Goal: Transaction & Acquisition: Obtain resource

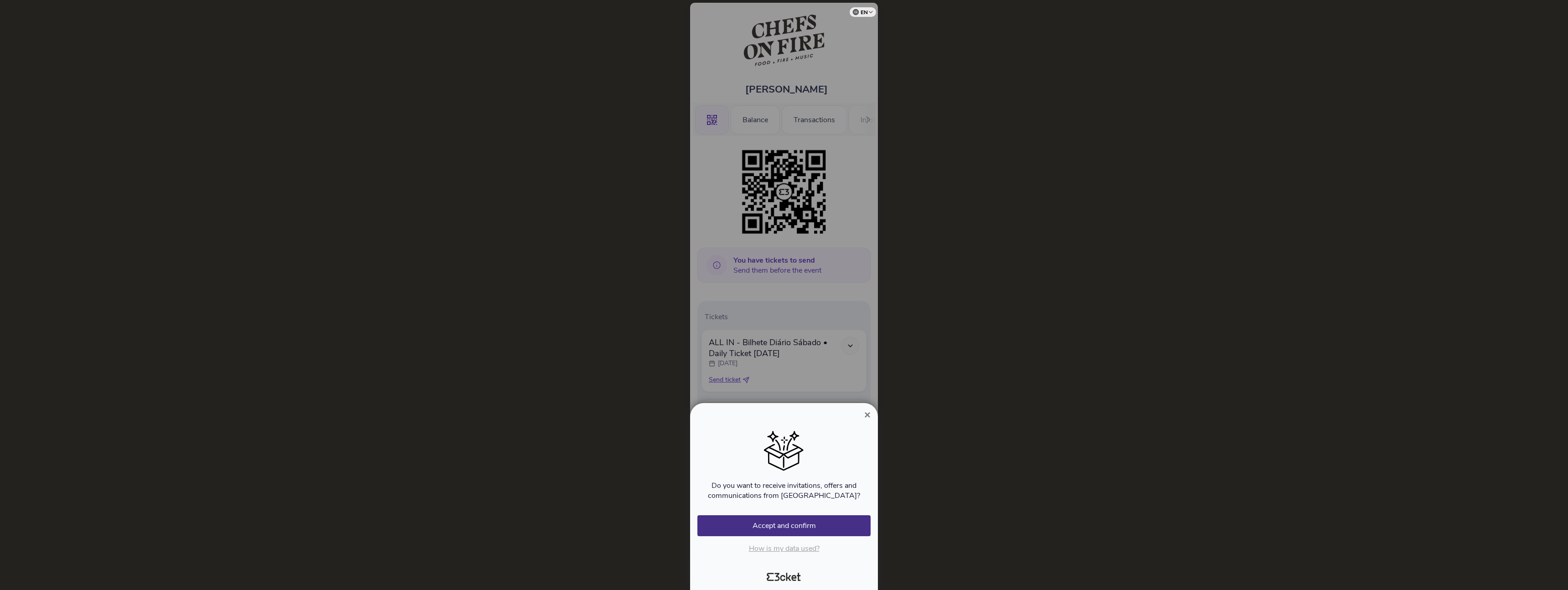
click at [868, 413] on span "×" at bounding box center [867, 415] width 6 height 12
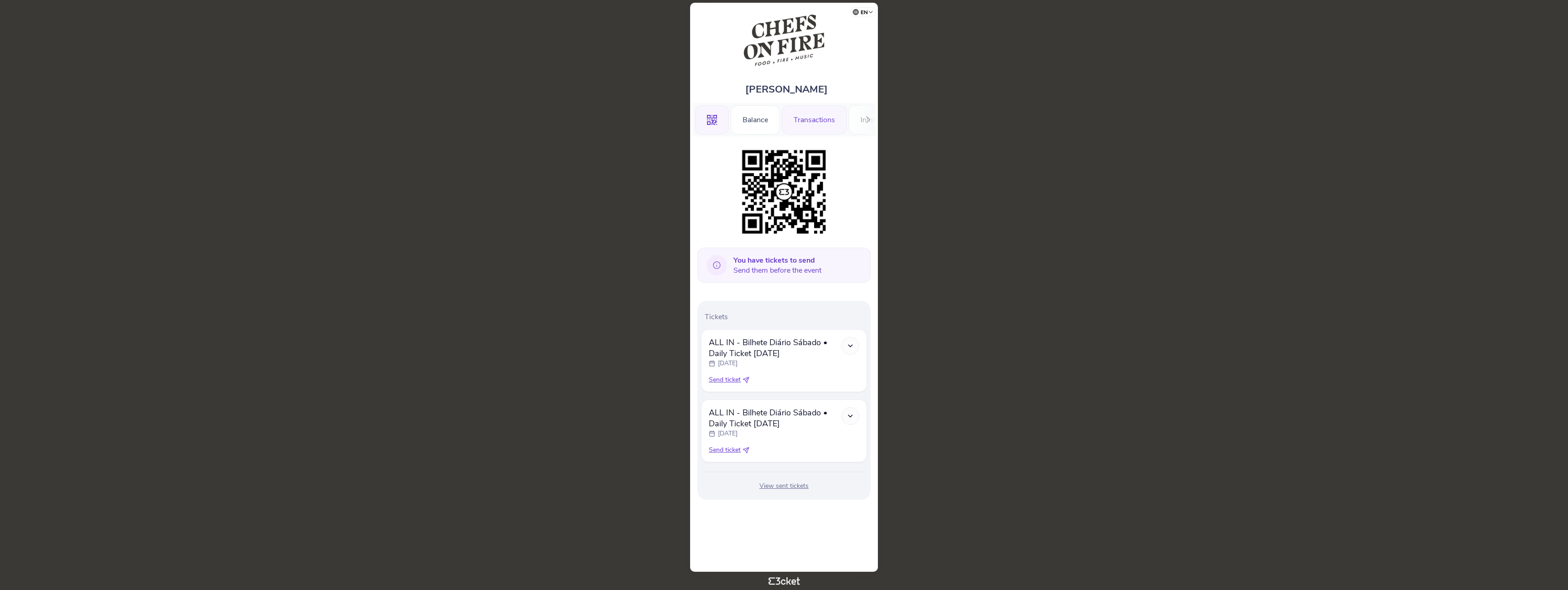
click at [827, 118] on div "Transactions" at bounding box center [814, 120] width 65 height 29
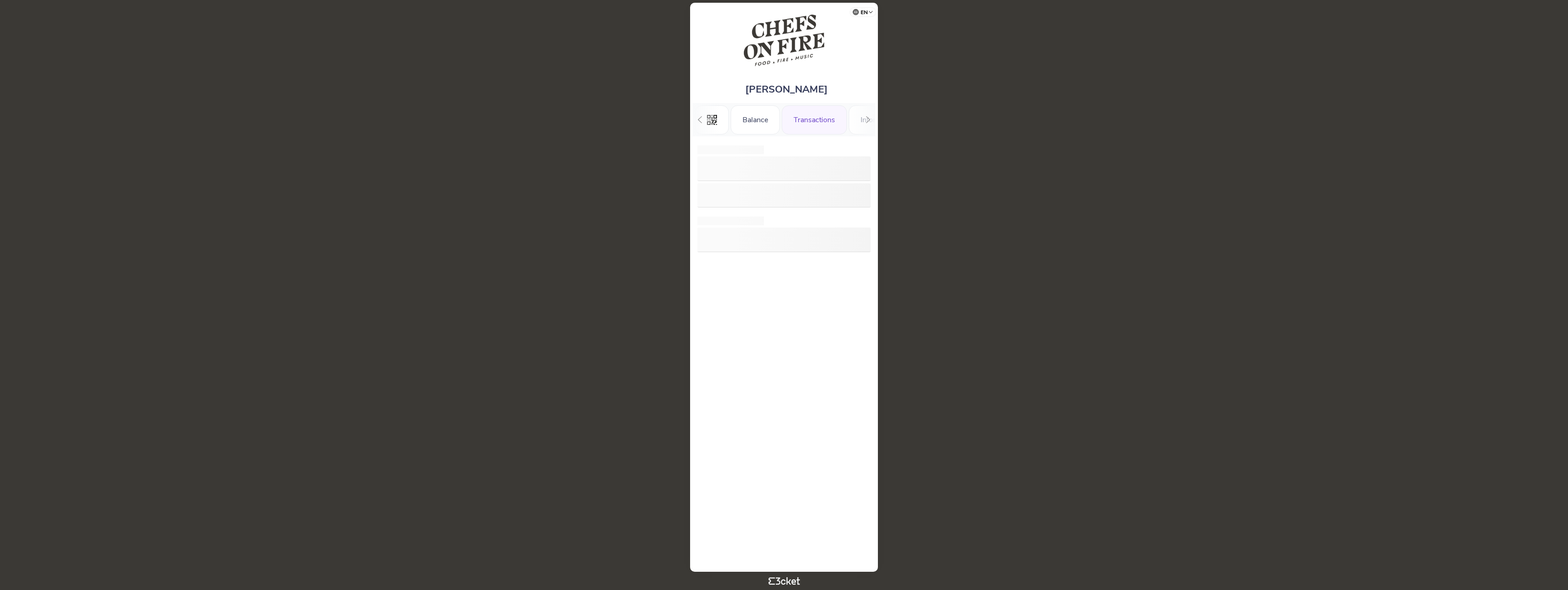
scroll to position [0, 30]
click at [727, 121] on div "Balance" at bounding box center [724, 120] width 49 height 29
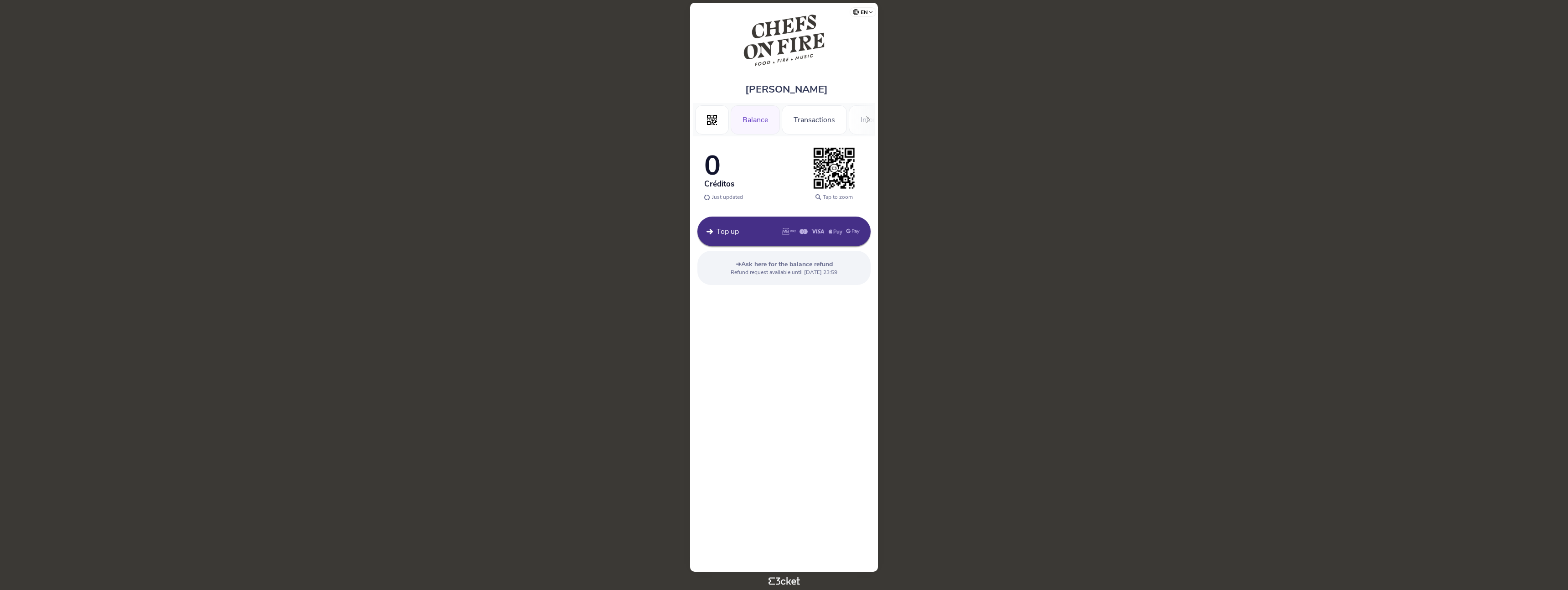
click at [867, 120] on icon at bounding box center [868, 119] width 7 height 7
click at [869, 119] on div "Information" at bounding box center [842, 120] width 61 height 29
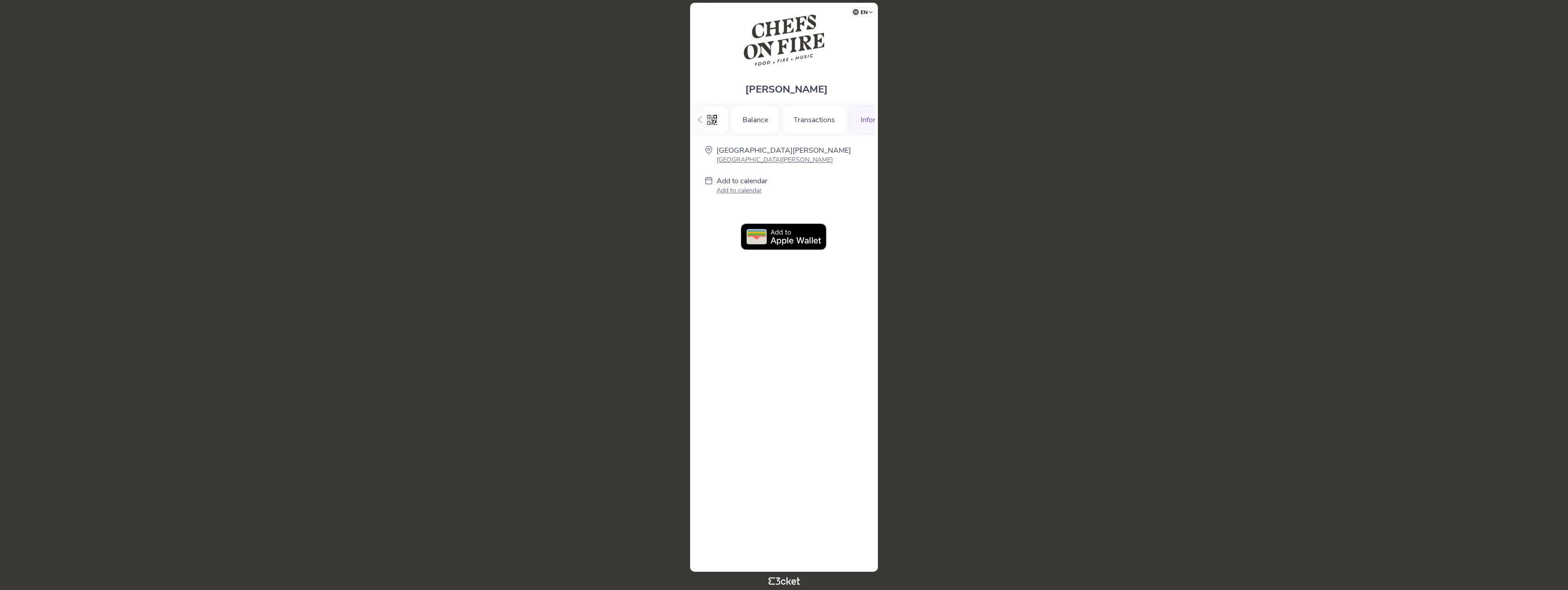
scroll to position [0, 37]
click at [708, 122] on div ".st0{fill-rule:evenodd;clip-rule:evenodd;} Balance Transactions Information" at bounding box center [784, 119] width 183 height 33
click at [702, 121] on icon at bounding box center [699, 119] width 7 height 7
click at [702, 119] on div ".st0{fill-rule:evenodd;clip-rule:evenodd;}" at bounding box center [712, 120] width 33 height 29
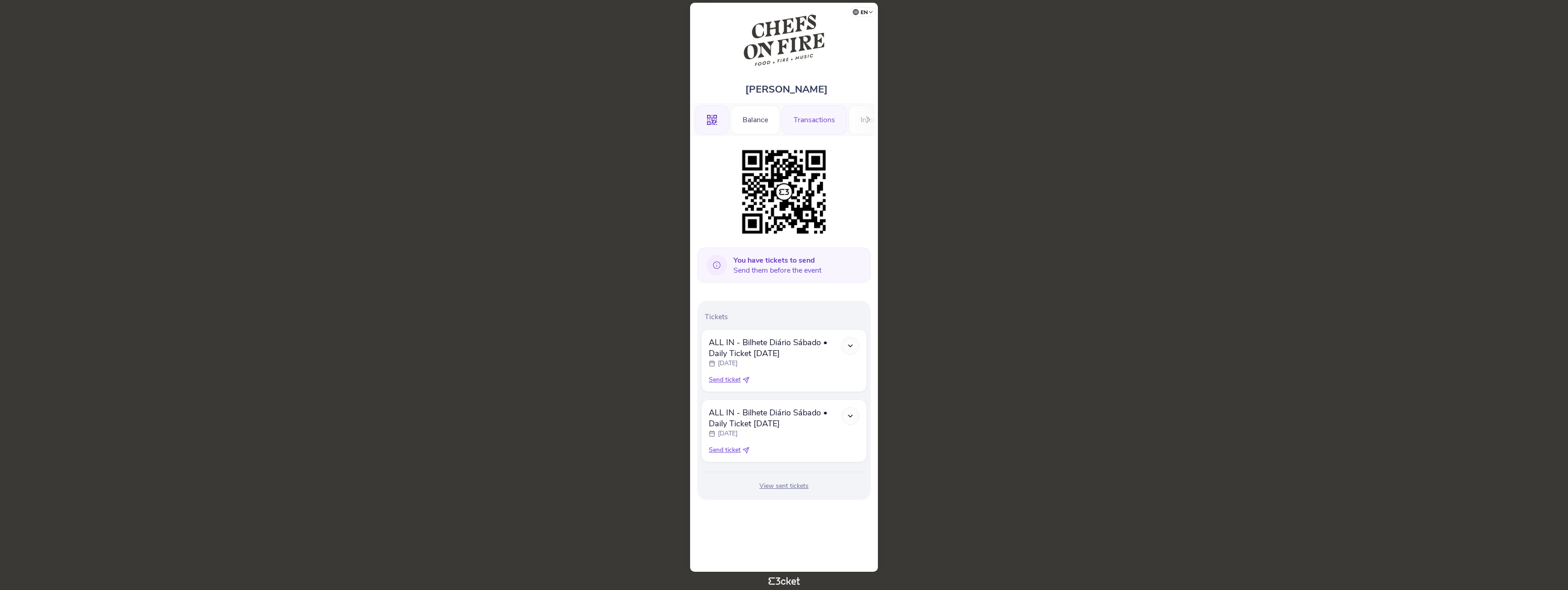
click at [827, 122] on div "Transactions" at bounding box center [814, 120] width 65 height 29
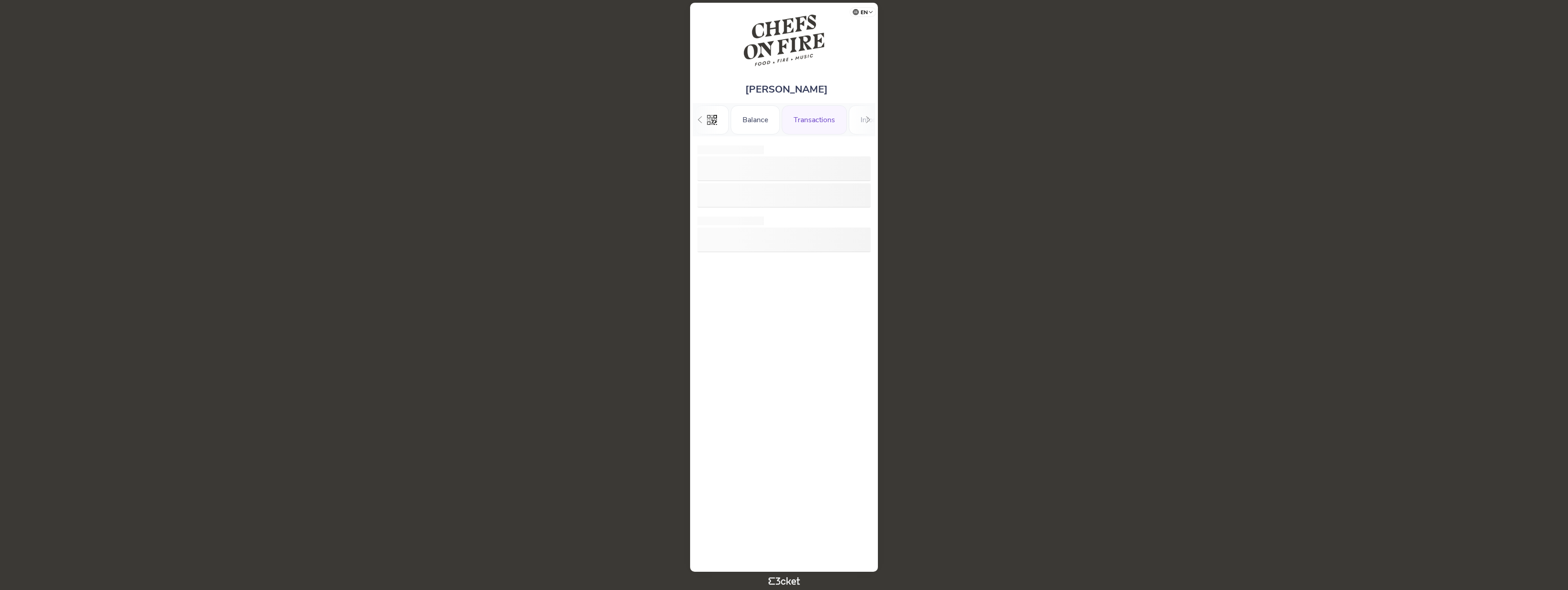
scroll to position [0, 30]
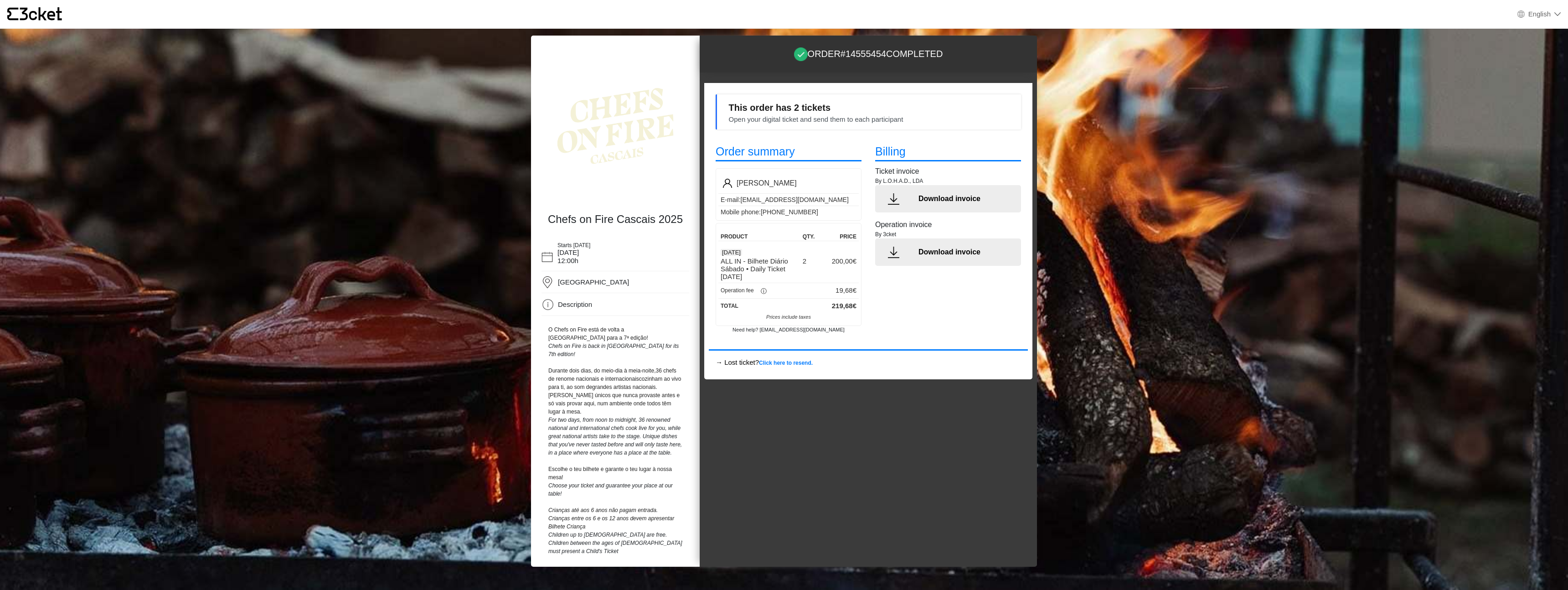
click at [955, 197] on p "Download invoice" at bounding box center [966, 199] width 96 height 11
click at [927, 251] on p "Download invoice" at bounding box center [966, 252] width 96 height 11
